Goal: Task Accomplishment & Management: Complete application form

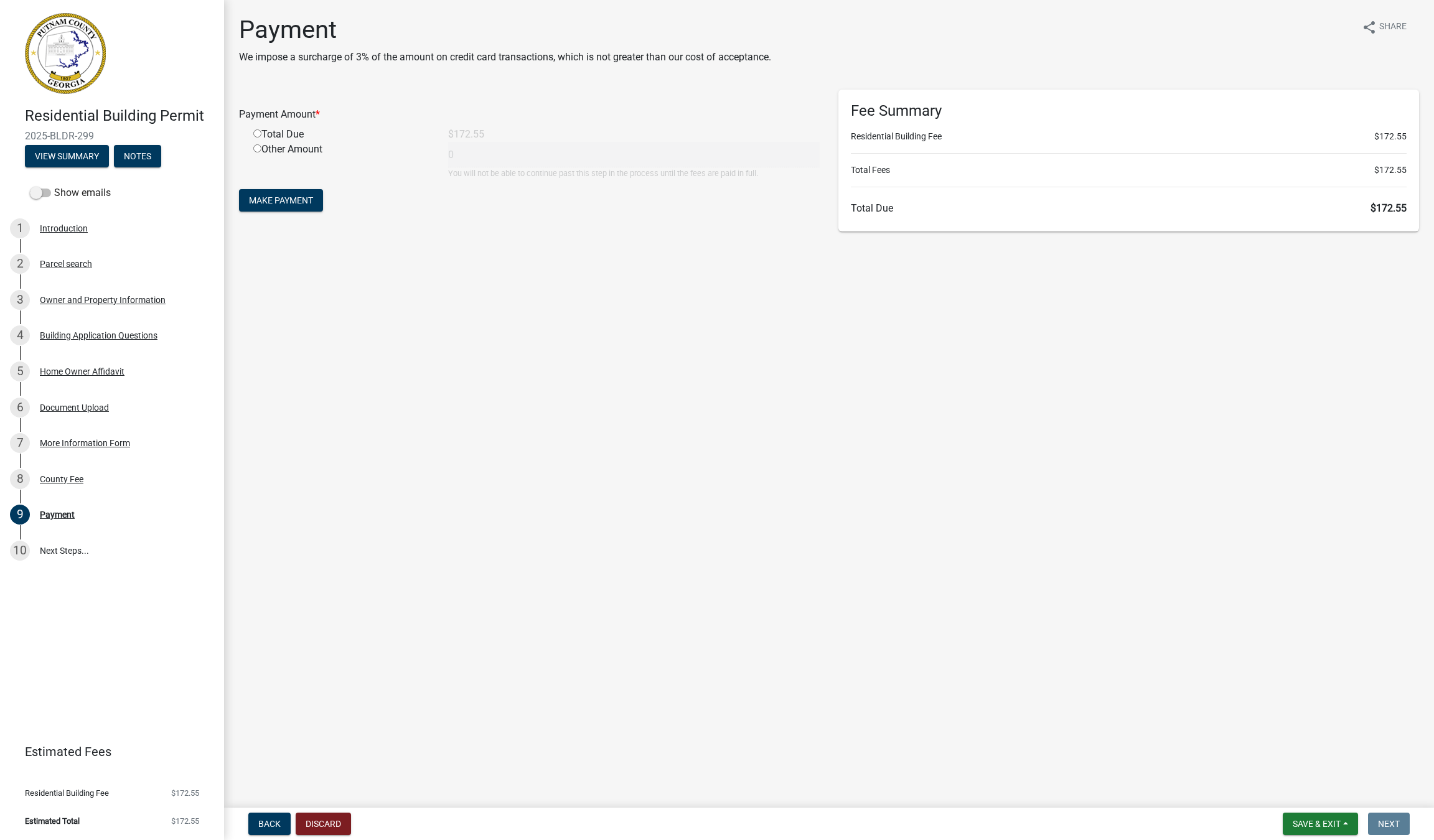
click at [258, 137] on input "radio" at bounding box center [257, 133] width 8 height 8
radio input "true"
type input "172.55"
click at [290, 203] on span "Make Payment" at bounding box center [281, 200] width 64 height 10
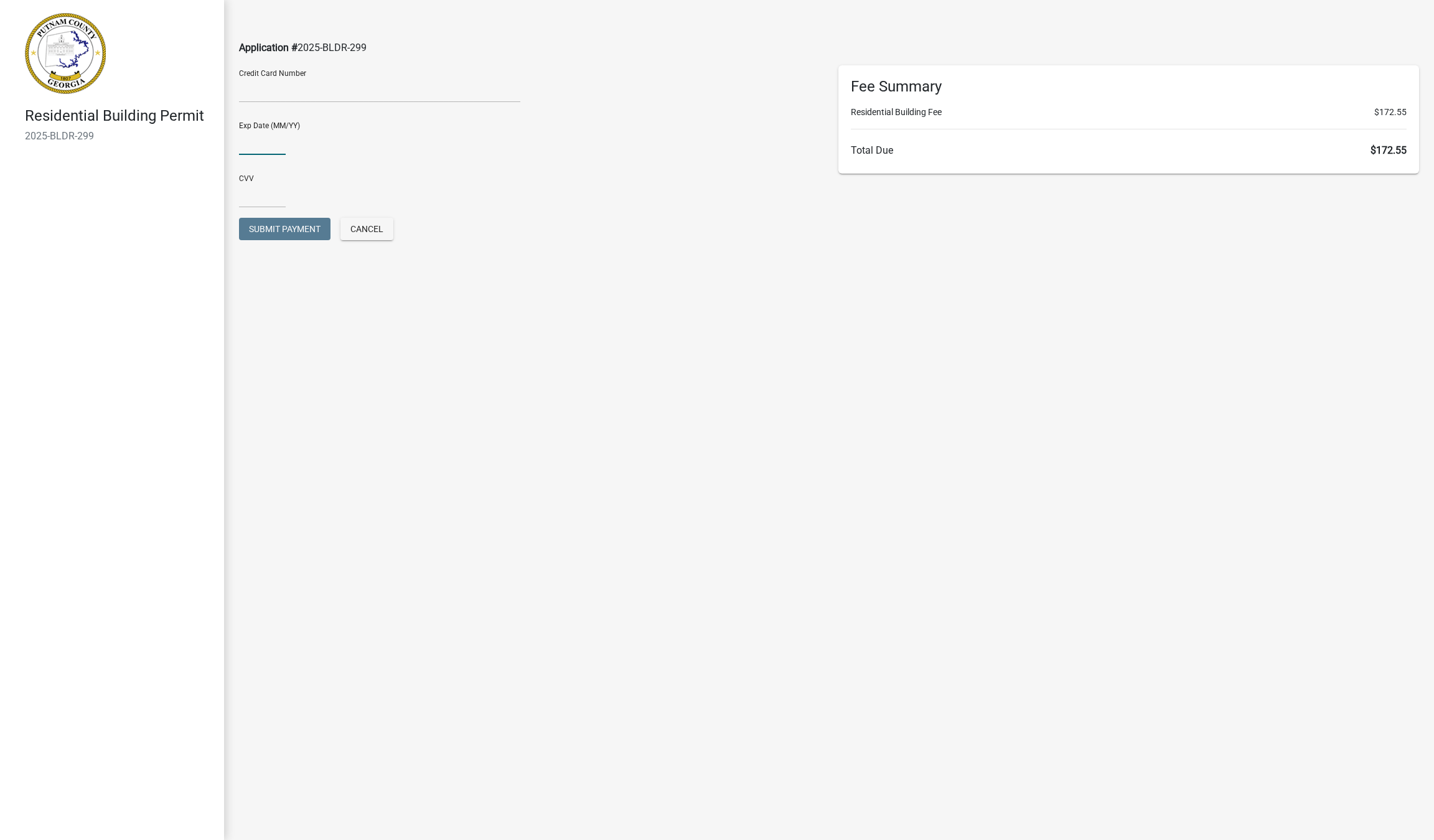
click at [258, 140] on input "text" at bounding box center [262, 142] width 47 height 25
type input "09/27"
click at [252, 189] on input "text" at bounding box center [262, 195] width 47 height 25
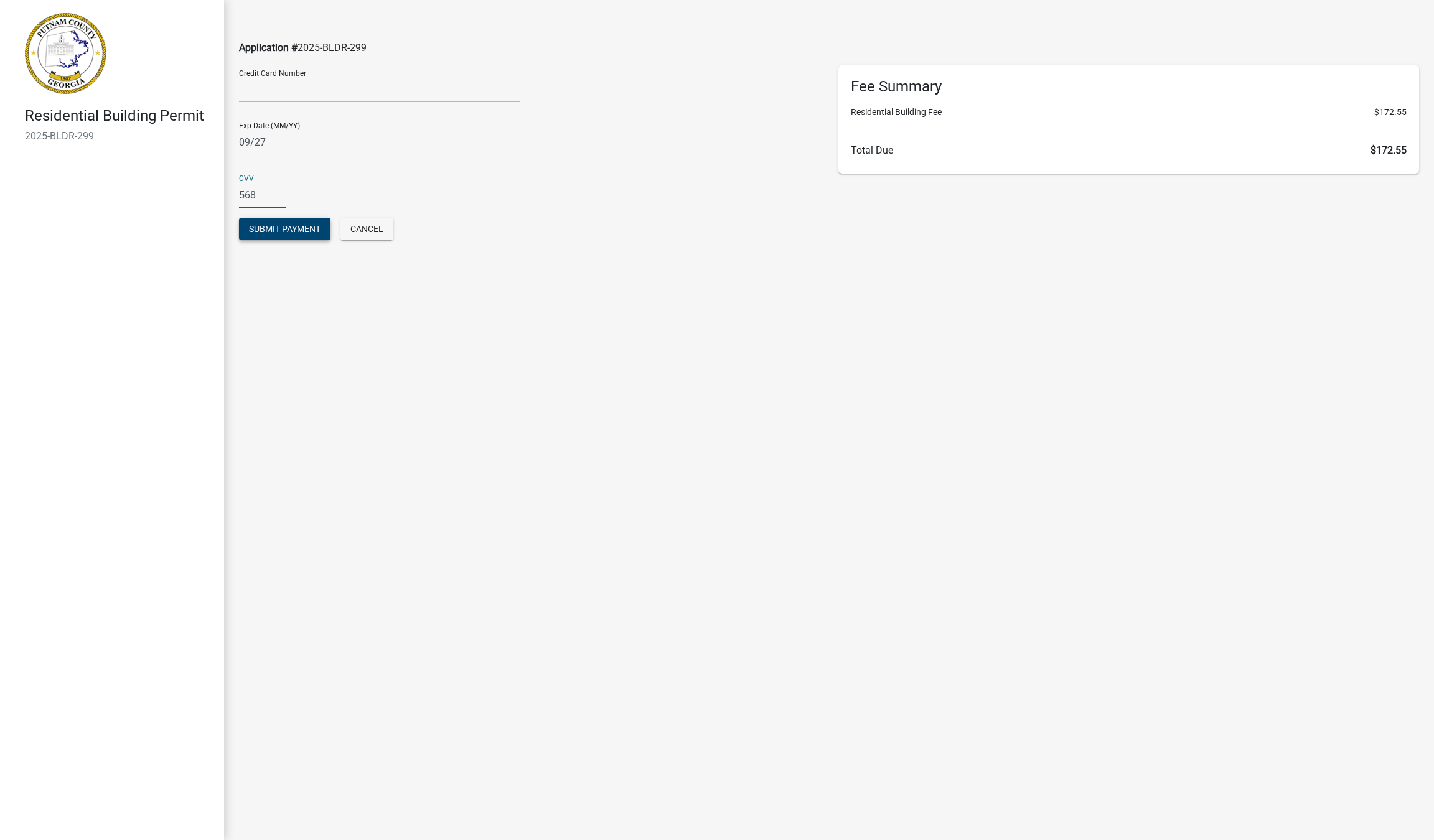
type input "568"
click at [281, 232] on span "Submit Payment" at bounding box center [285, 229] width 71 height 10
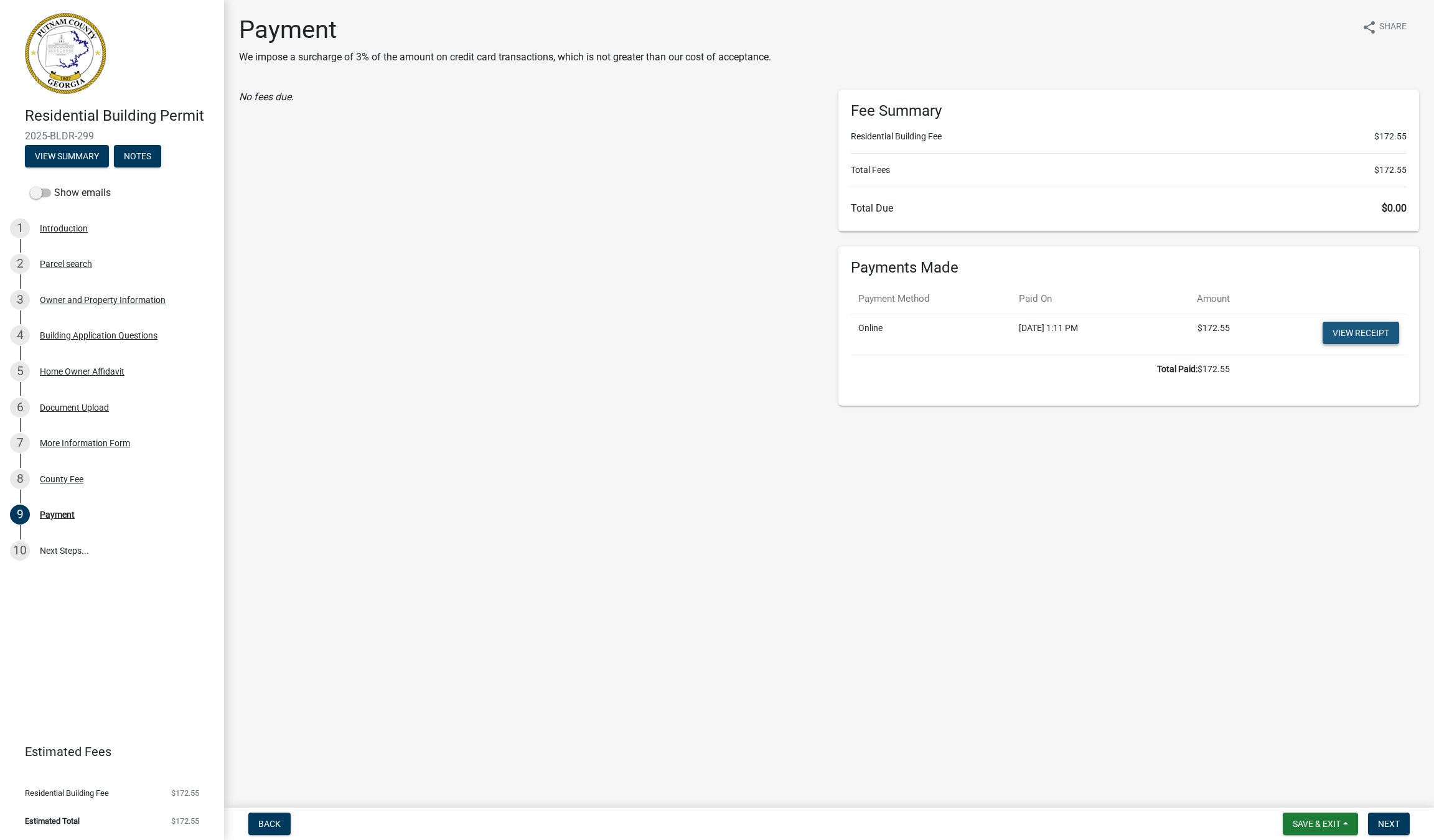
click at [1357, 331] on link "View receipt" at bounding box center [1361, 333] width 76 height 22
click at [1393, 825] on span "Next" at bounding box center [1388, 824] width 21 height 10
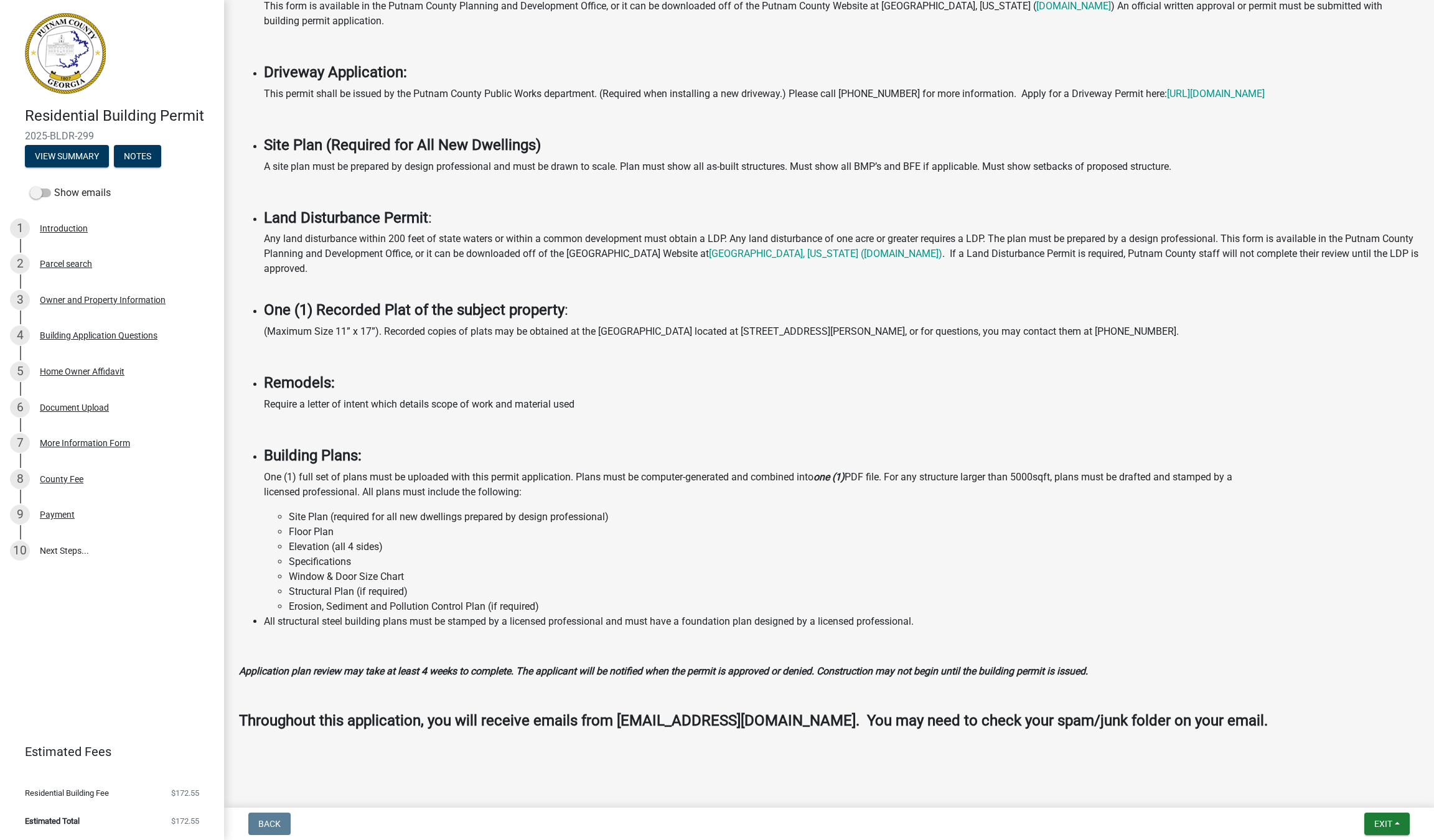
scroll to position [661, 0]
click at [1390, 819] on span "Exit" at bounding box center [1383, 824] width 18 height 10
click at [1360, 794] on button "Save & Exit" at bounding box center [1360, 792] width 99 height 30
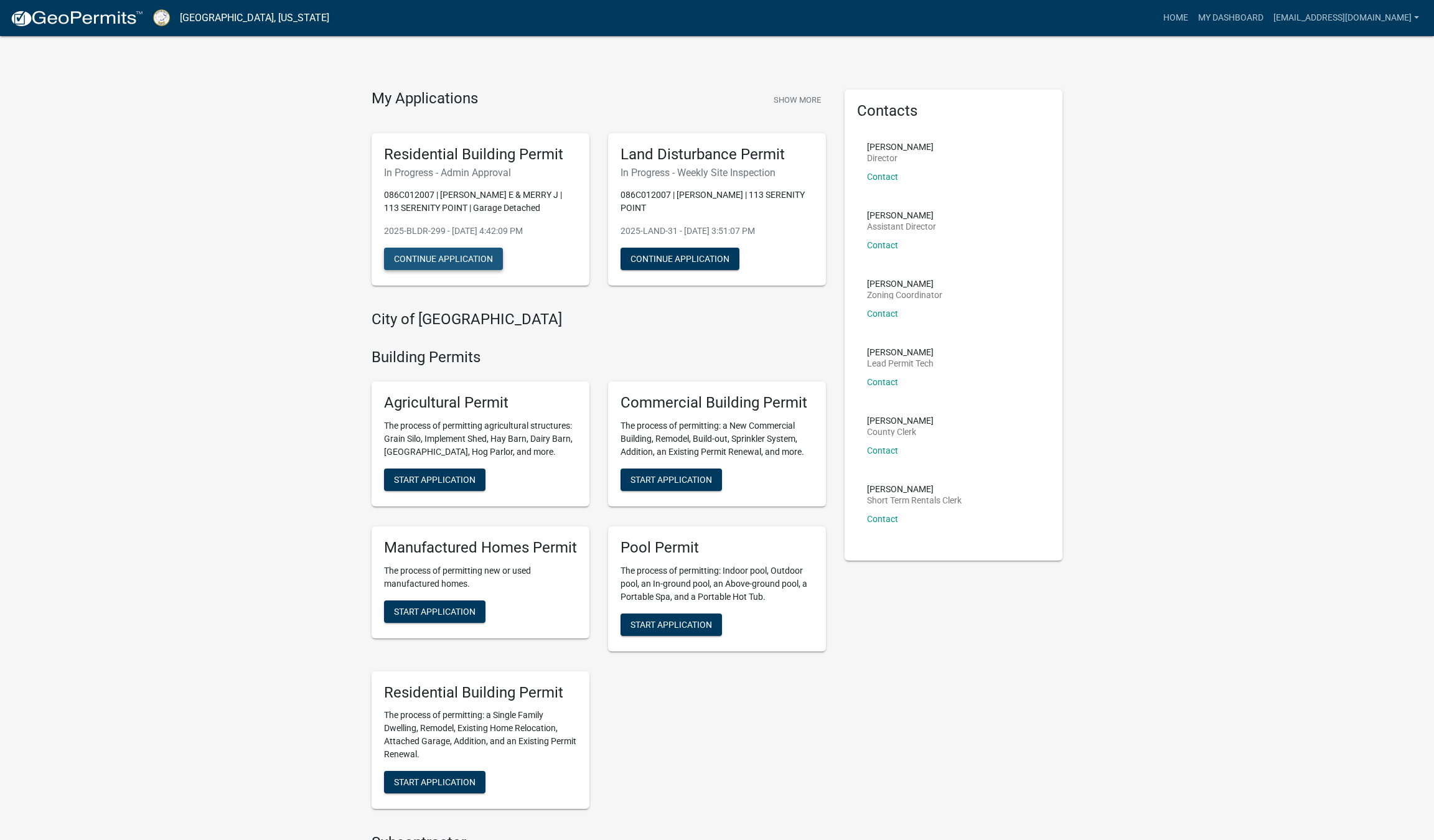
click at [457, 252] on button "Continue Application" at bounding box center [444, 259] width 119 height 22
